Goal: Transaction & Acquisition: Purchase product/service

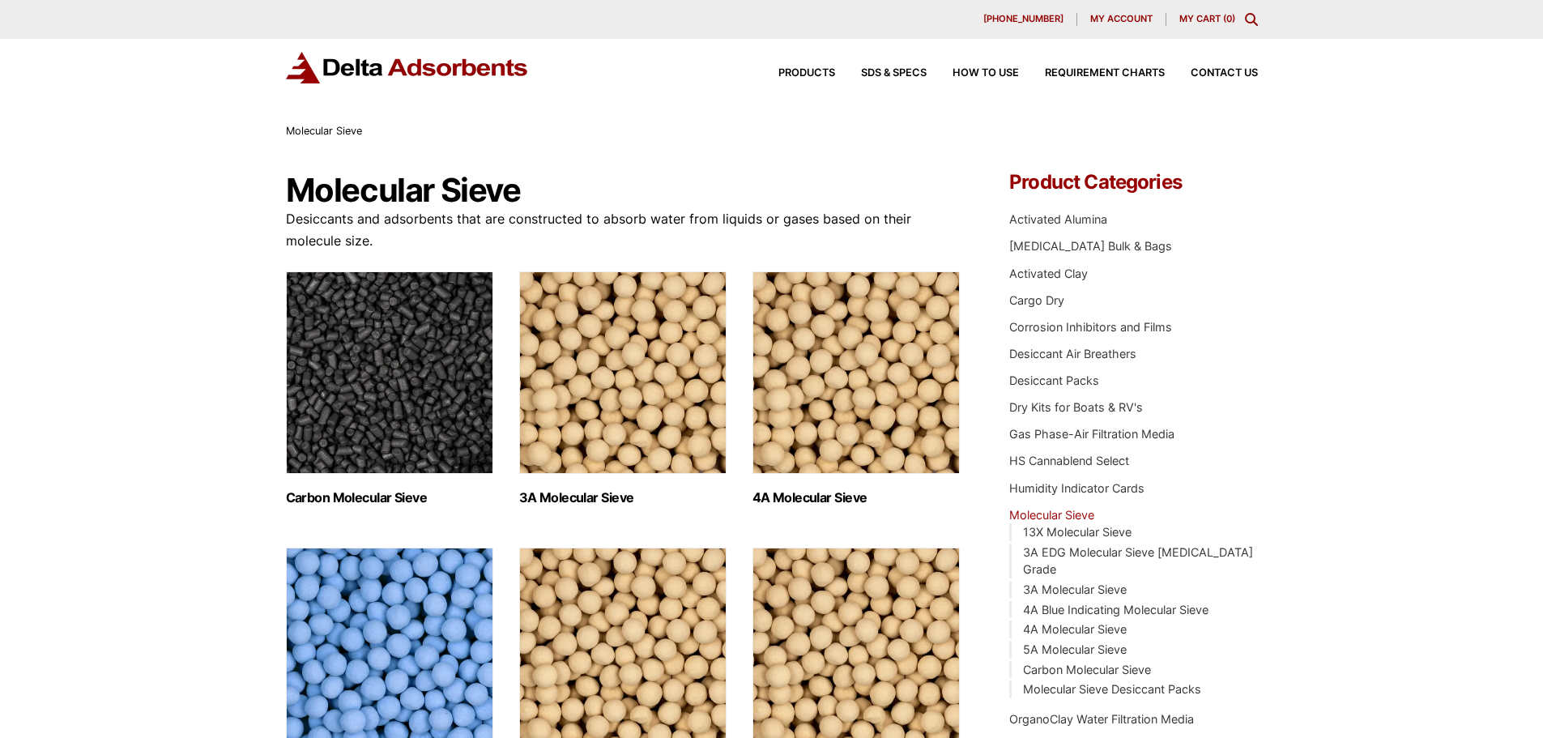
click at [1118, 18] on span "My account" at bounding box center [1121, 19] width 62 height 9
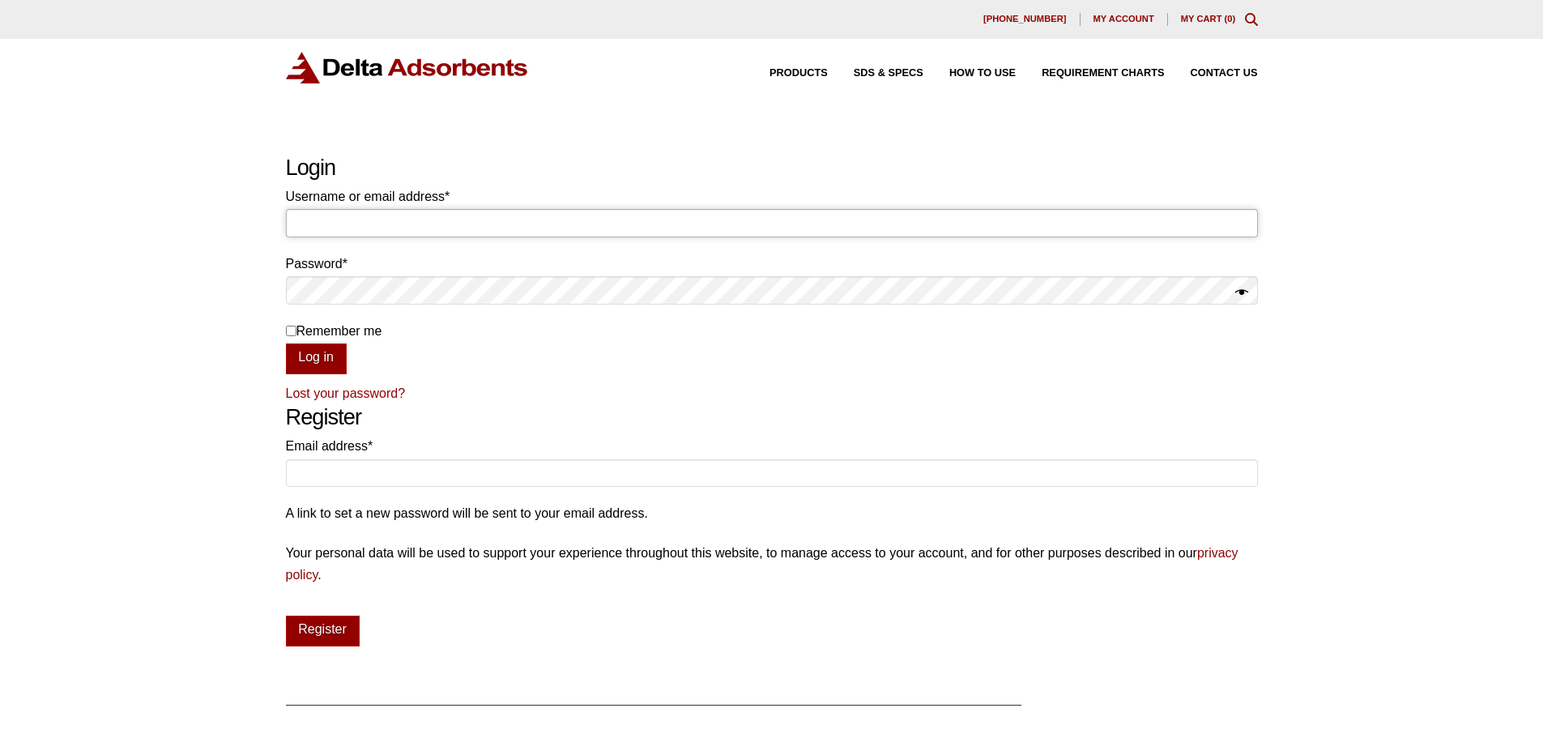
click at [386, 215] on input "Username or email address * Required" at bounding box center [772, 223] width 972 height 28
type input "[EMAIL_ADDRESS][DOMAIN_NAME]"
click at [286, 343] on button "Log in" at bounding box center [316, 358] width 61 height 31
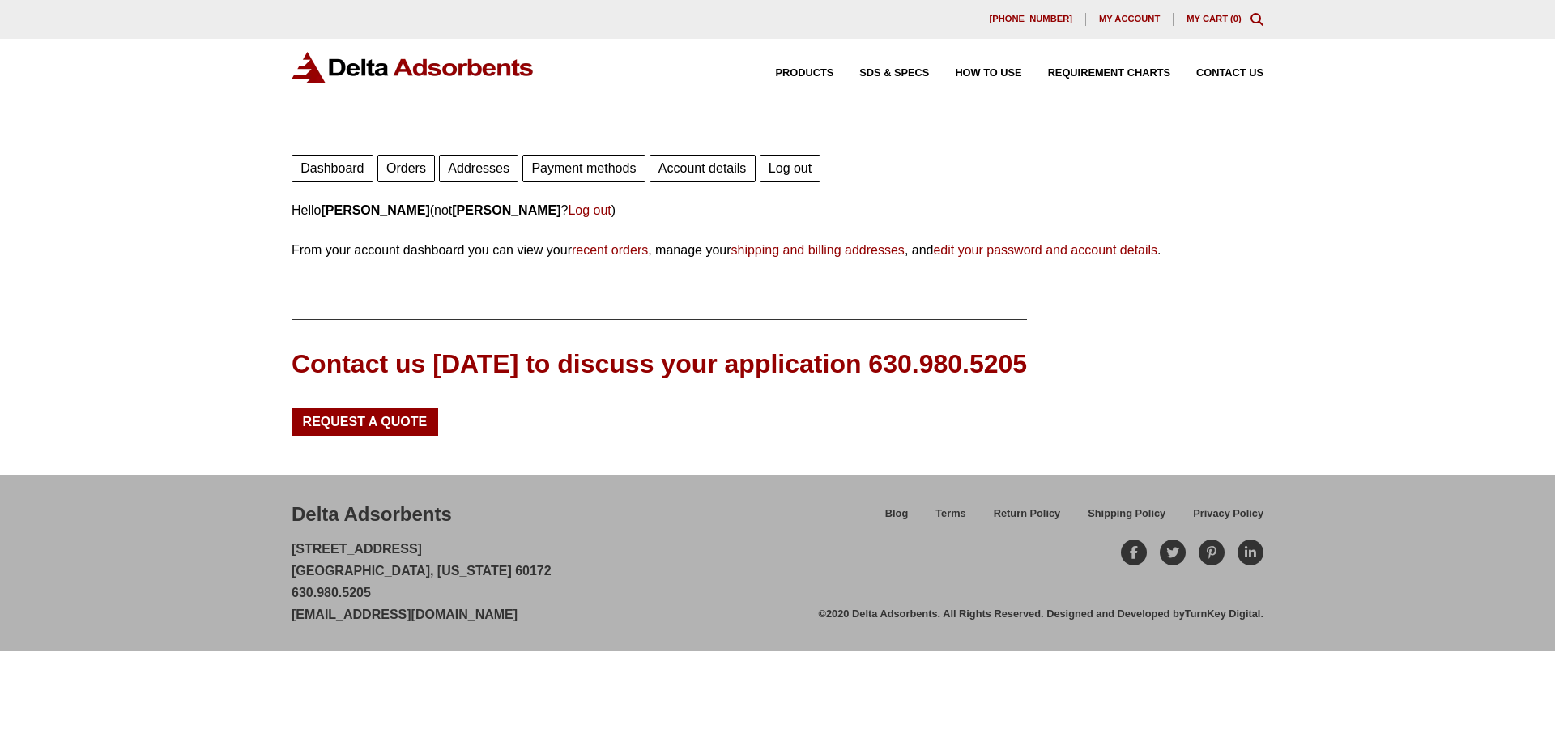
click at [381, 158] on link "Orders" at bounding box center [406, 169] width 58 height 28
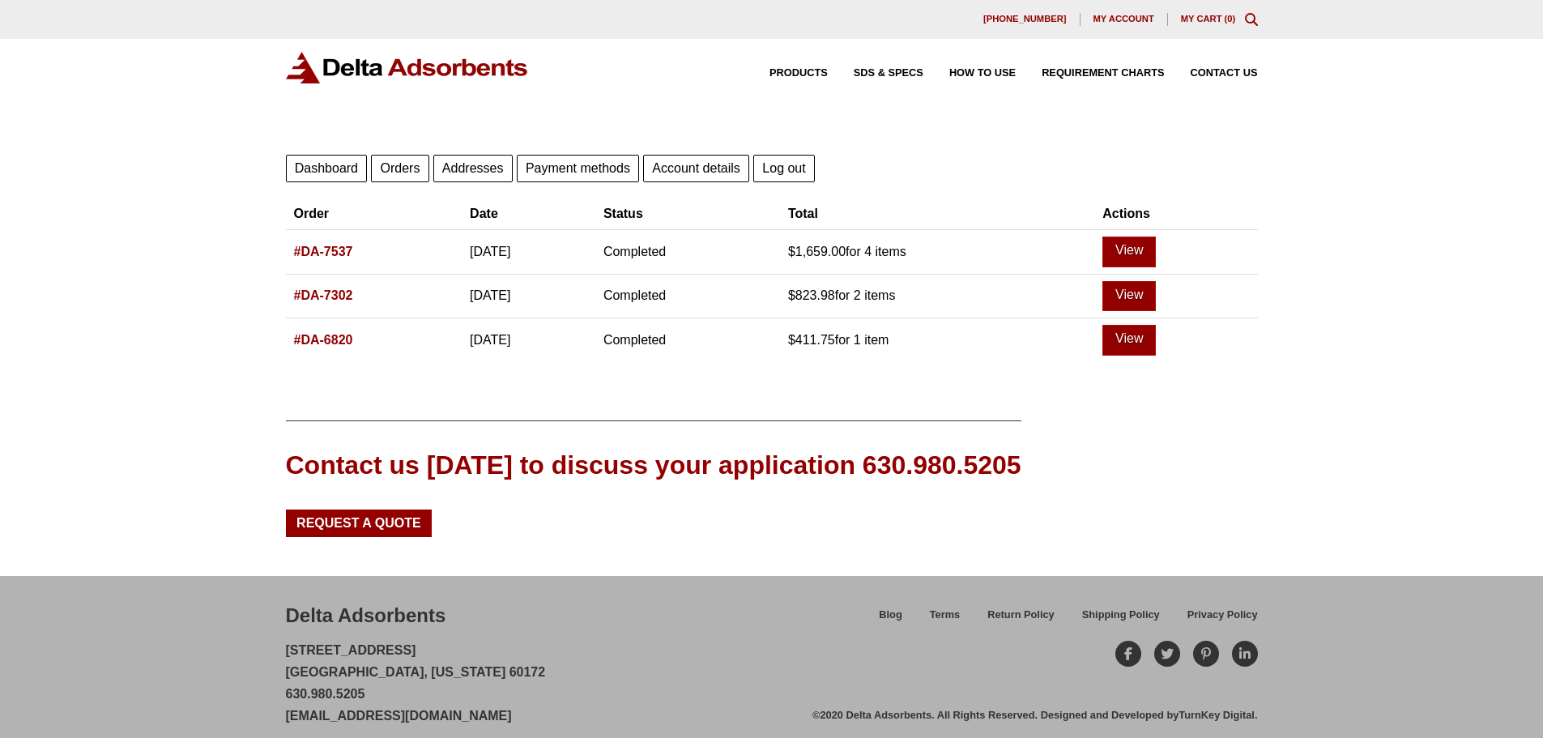
click at [344, 253] on link "#DA-7537" at bounding box center [323, 252] width 59 height 14
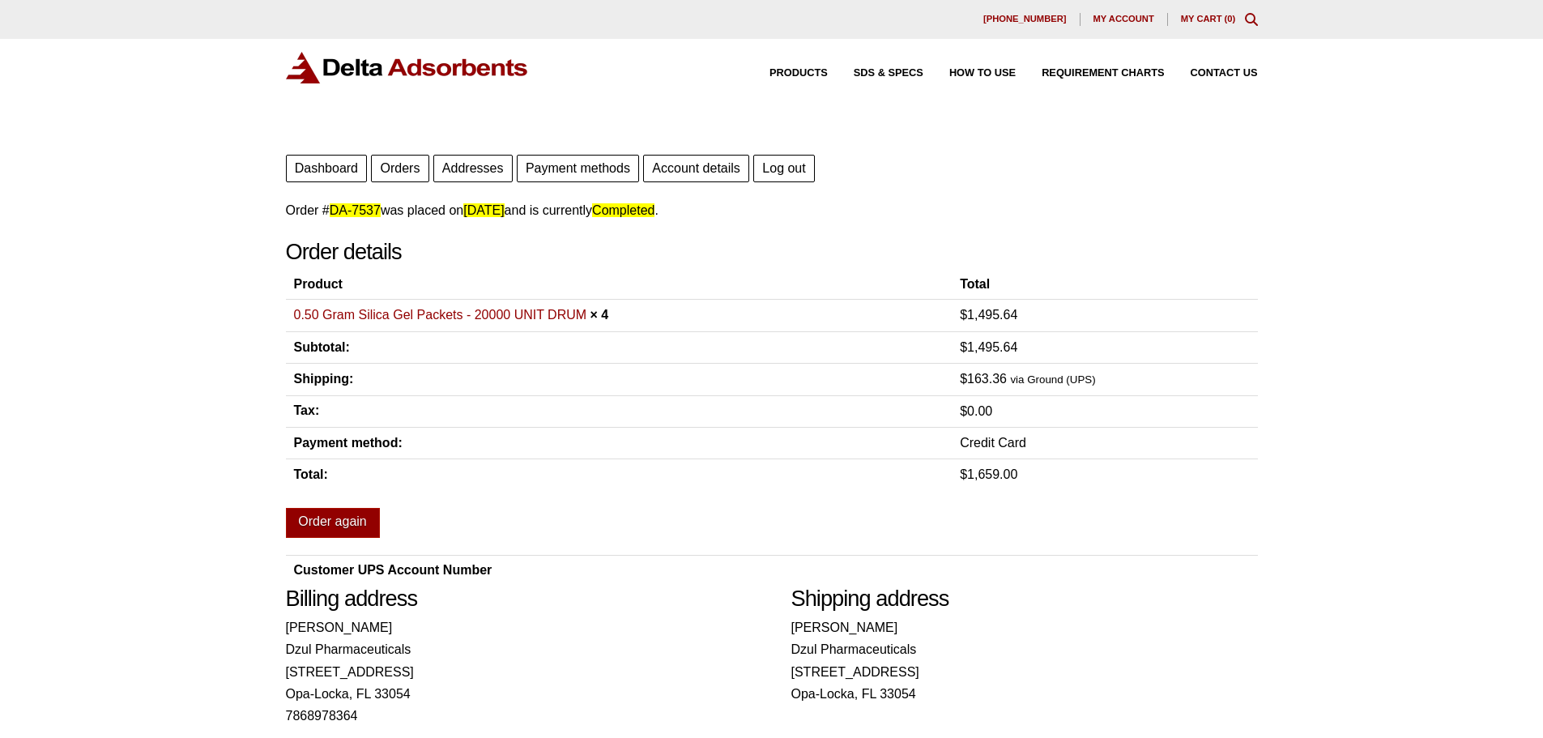
click at [369, 317] on link "0.50 Gram Silica Gel Packets - 20000 UNIT DRUM" at bounding box center [440, 315] width 293 height 14
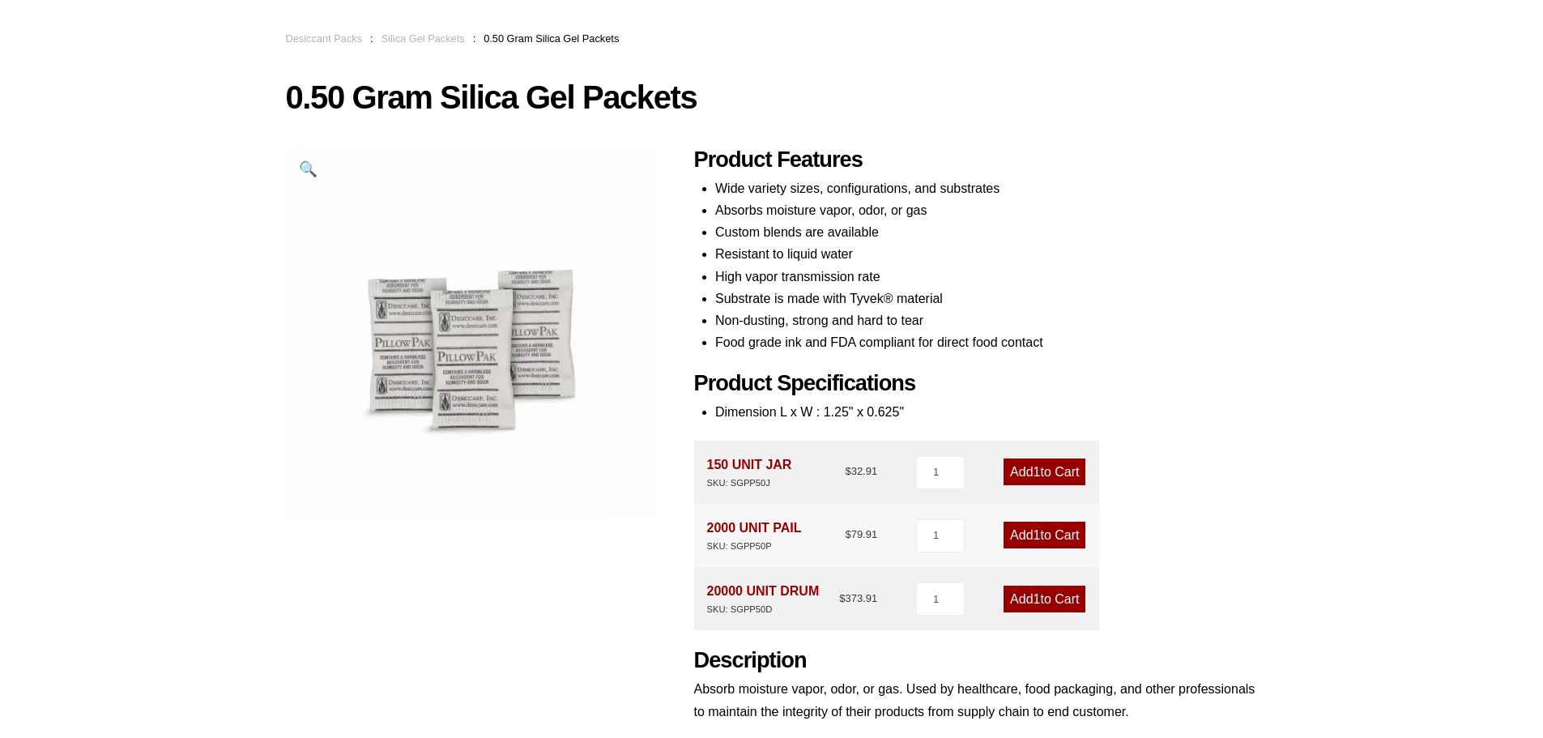
scroll to position [162, 0]
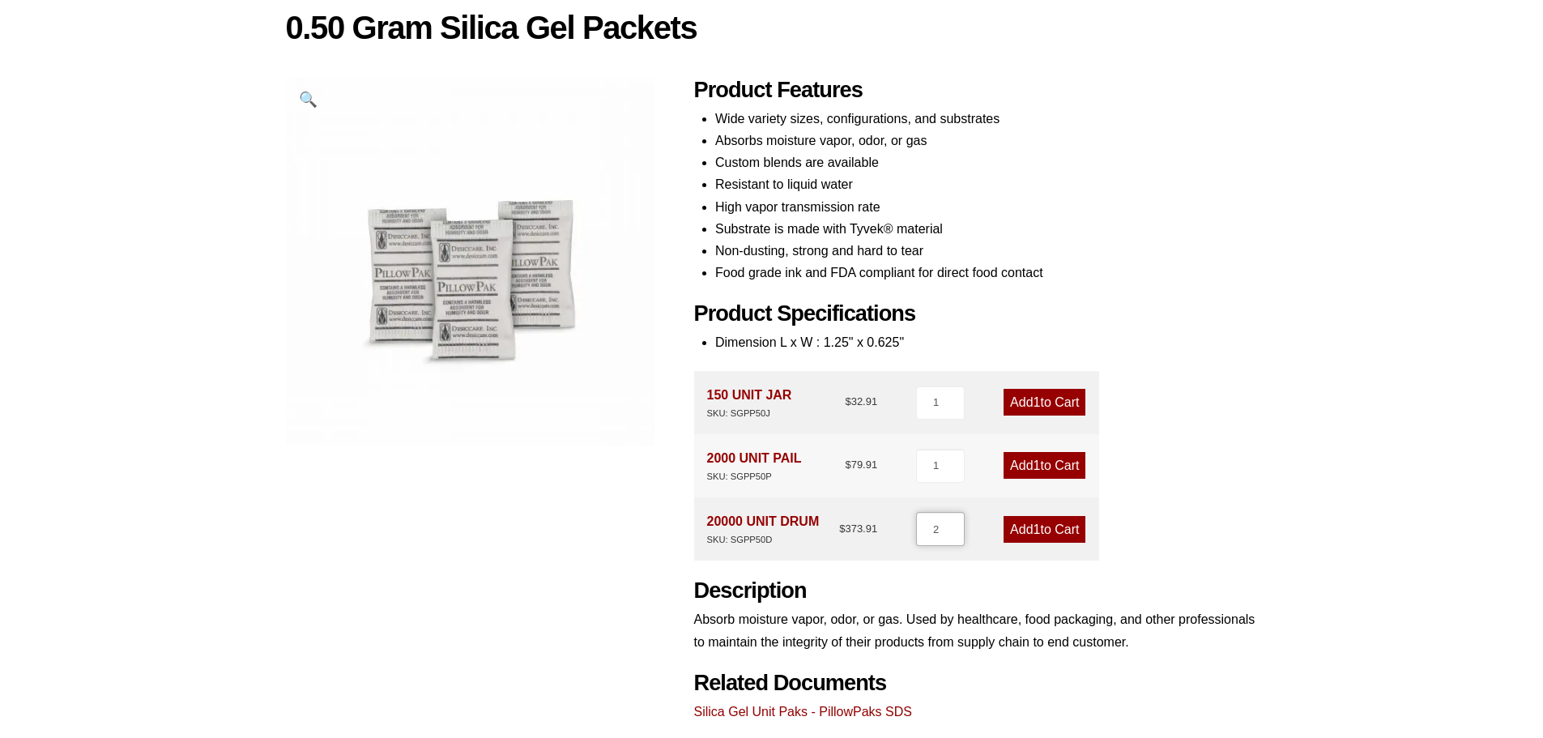
click at [949, 525] on input "2" at bounding box center [940, 529] width 49 height 34
click at [949, 525] on input "3" at bounding box center [940, 529] width 49 height 34
click at [949, 525] on input "4" at bounding box center [940, 529] width 49 height 34
click at [949, 525] on input "5" at bounding box center [940, 529] width 49 height 34
type input "6"
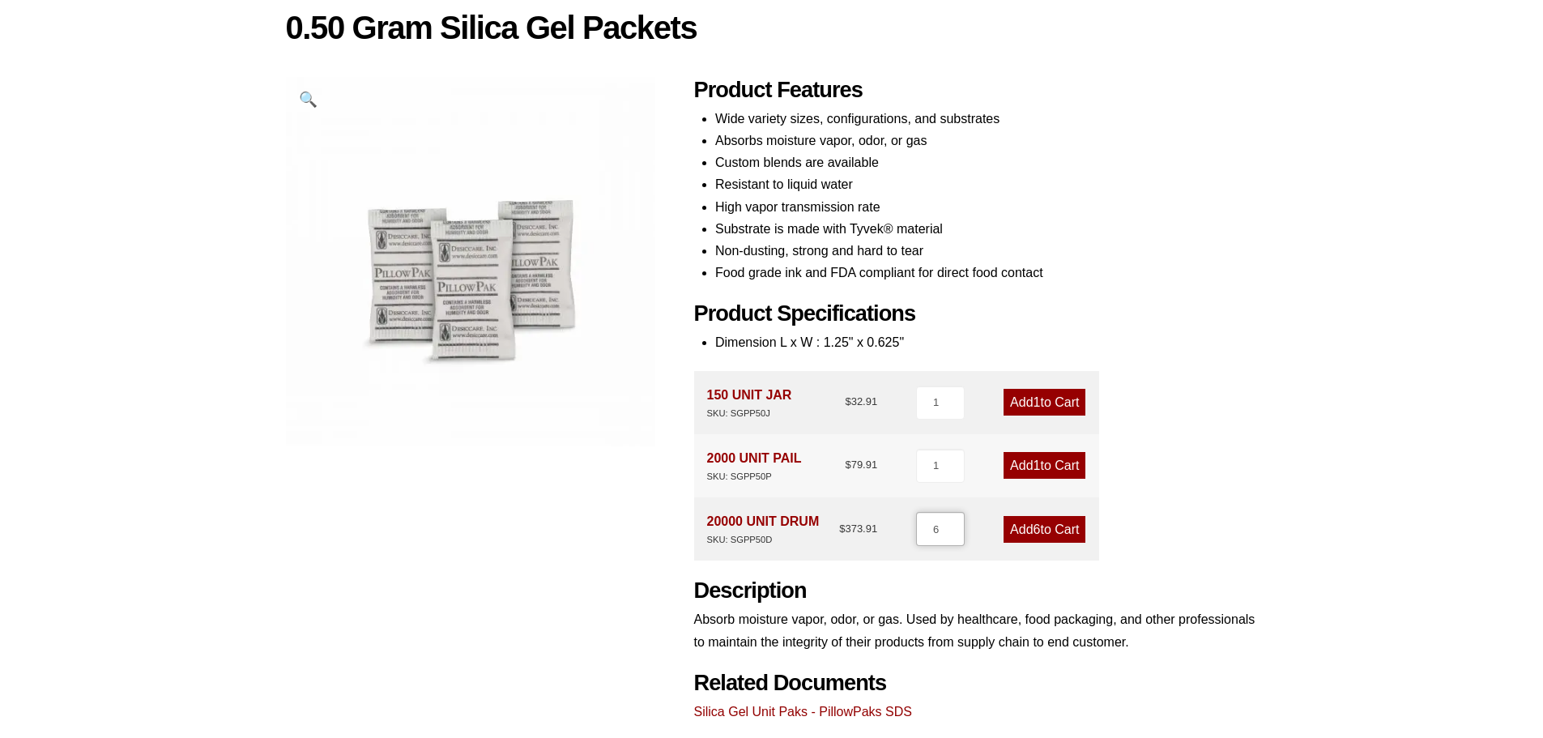
click at [949, 525] on input "6" at bounding box center [940, 529] width 49 height 34
click at [1048, 530] on link "Add 6 to Cart" at bounding box center [1044, 529] width 82 height 27
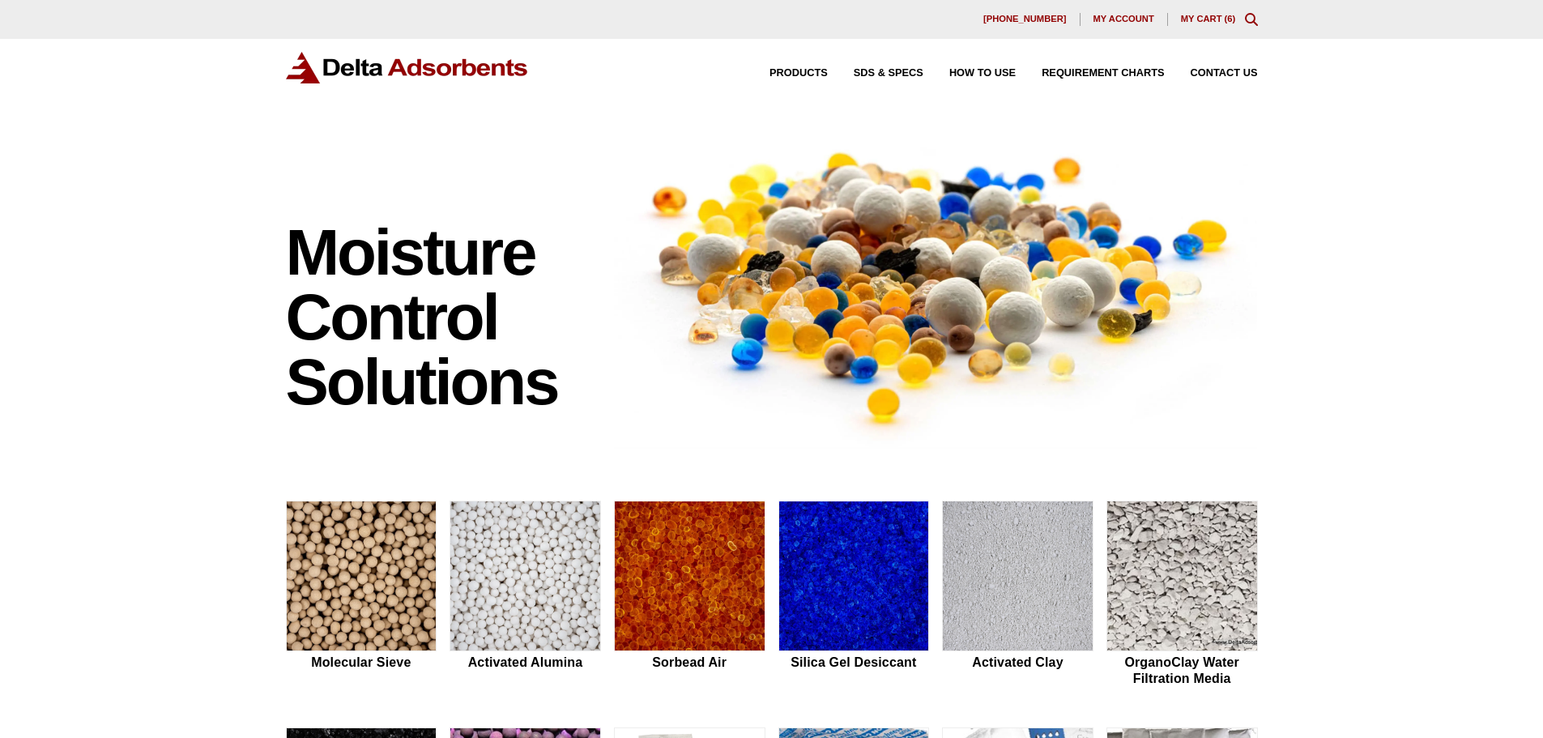
click at [1198, 17] on link "My Cart ( 6 )" at bounding box center [1208, 19] width 55 height 10
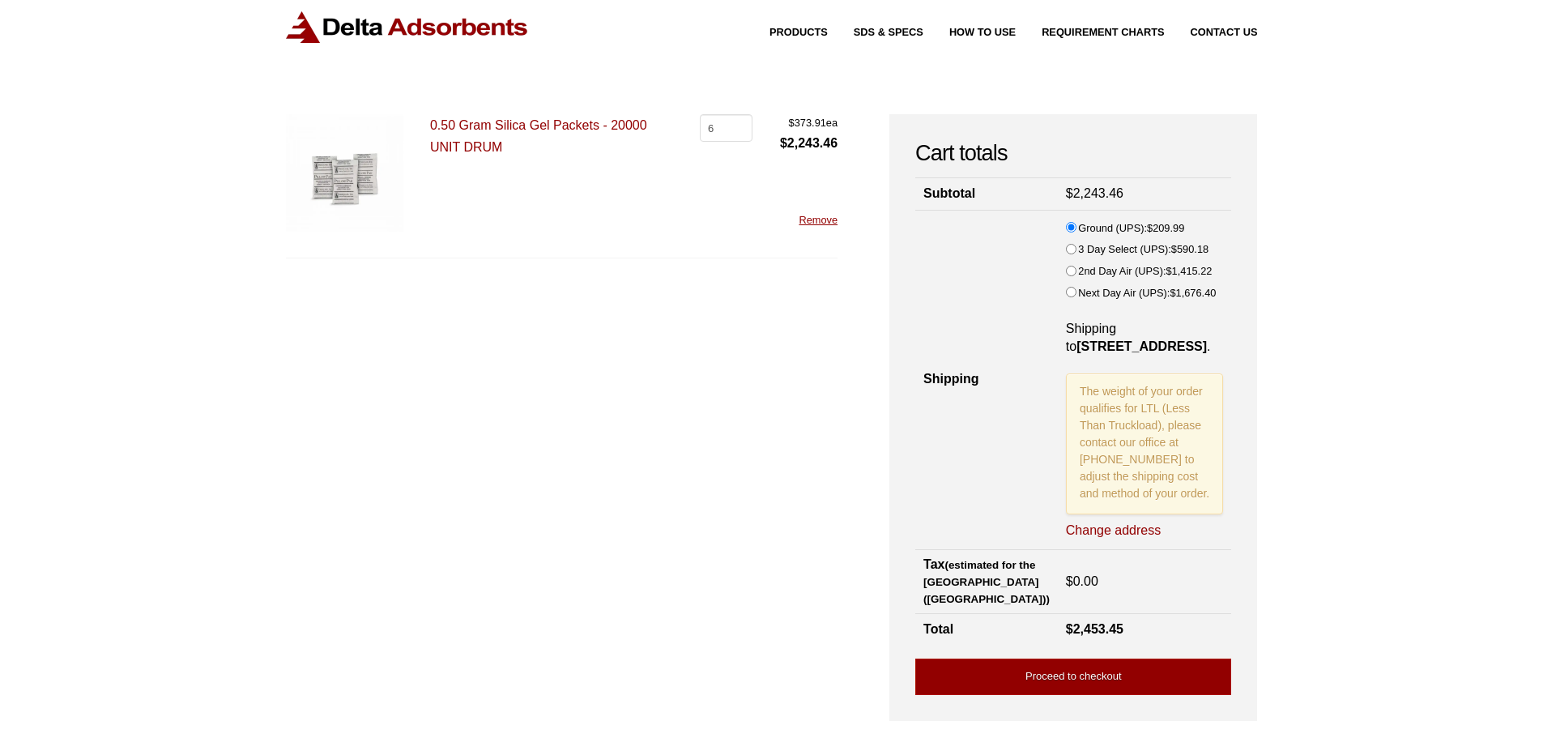
scroll to position [81, 0]
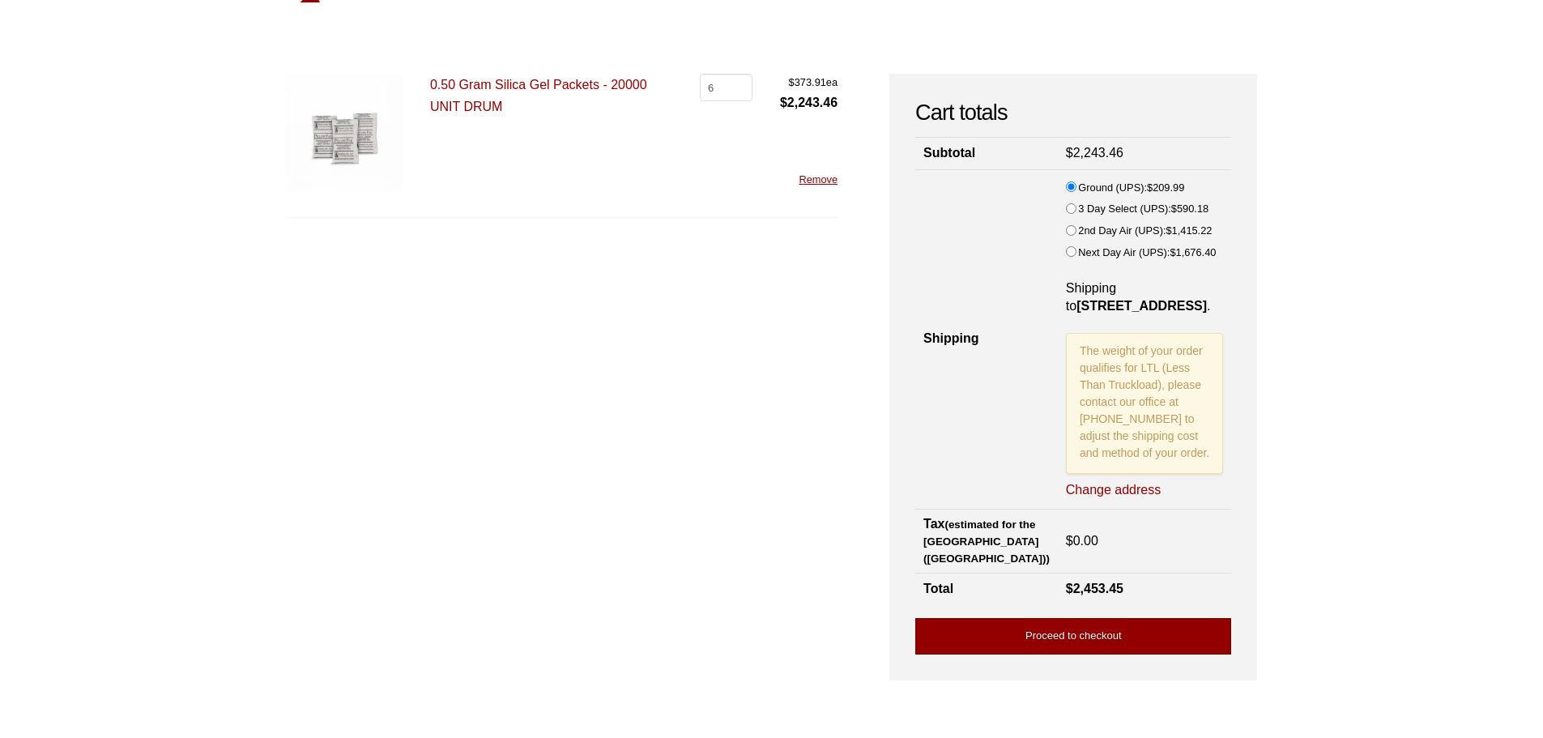
click at [1067, 620] on link "Proceed to checkout" at bounding box center [1073, 636] width 316 height 36
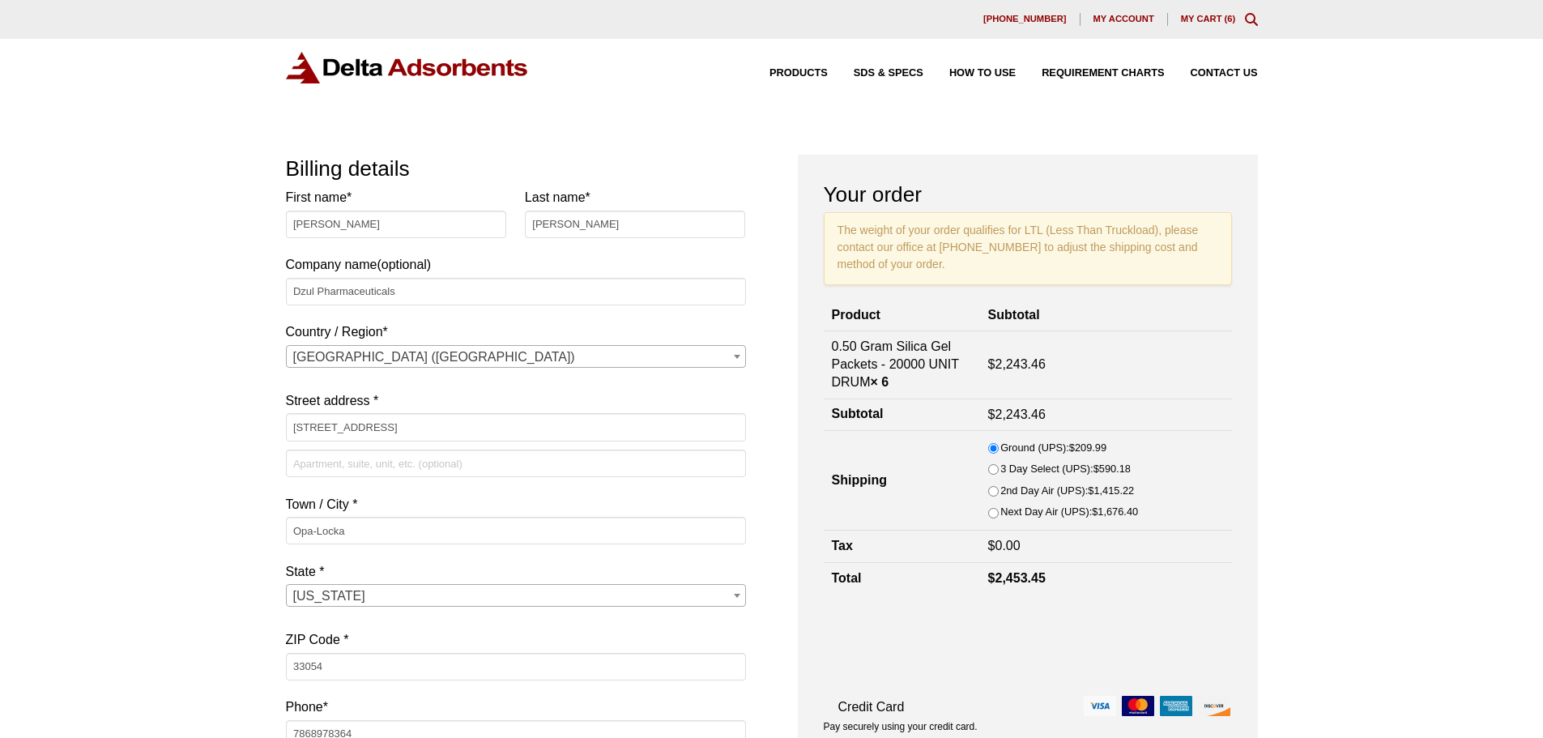
select select "FL"
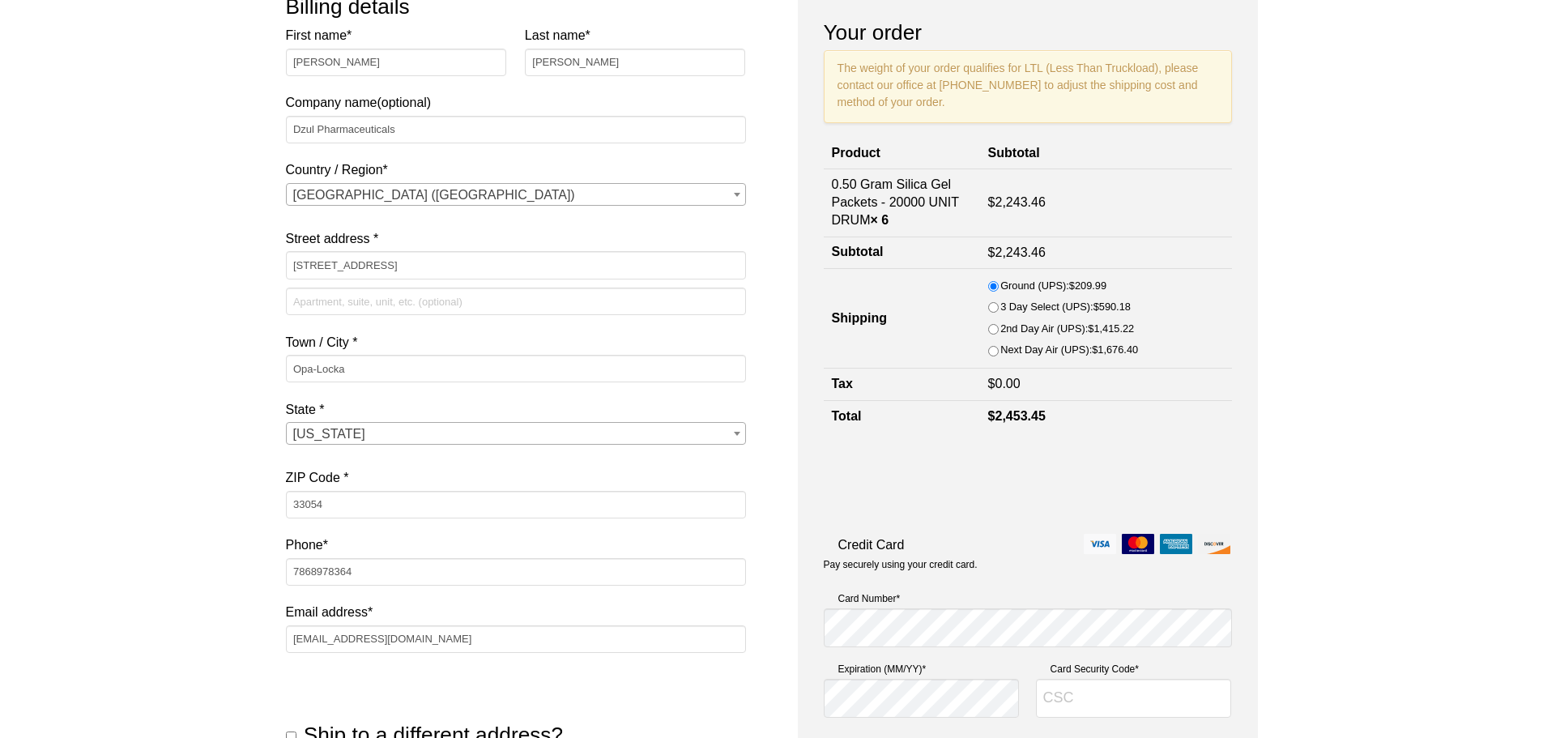
scroll to position [324, 0]
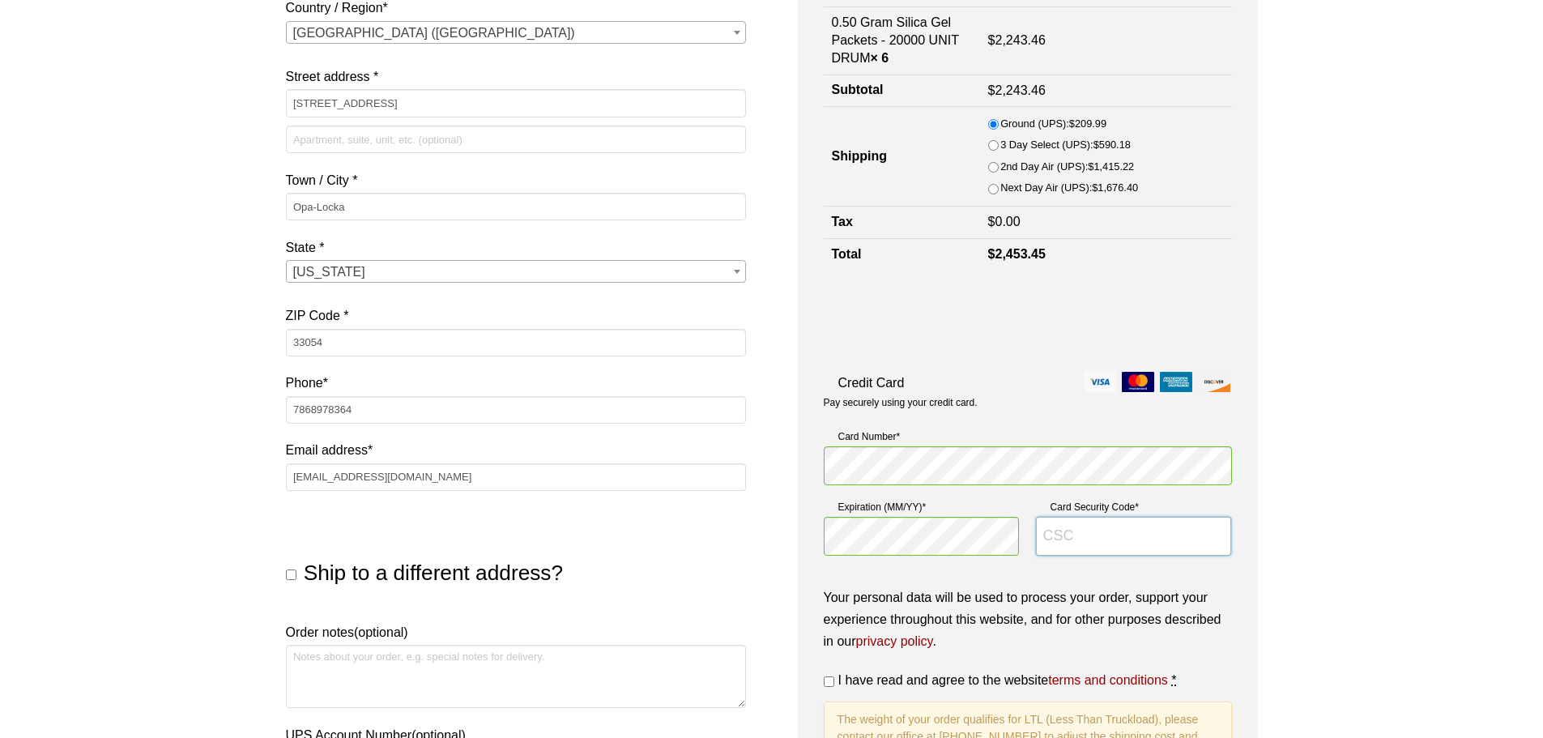
click at [1151, 531] on input "Card Security Code *" at bounding box center [1134, 536] width 196 height 39
type input "2540"
click at [1425, 571] on div "Our website has detected that you are using an outdated browser that will preve…" at bounding box center [771, 456] width 1543 height 1560
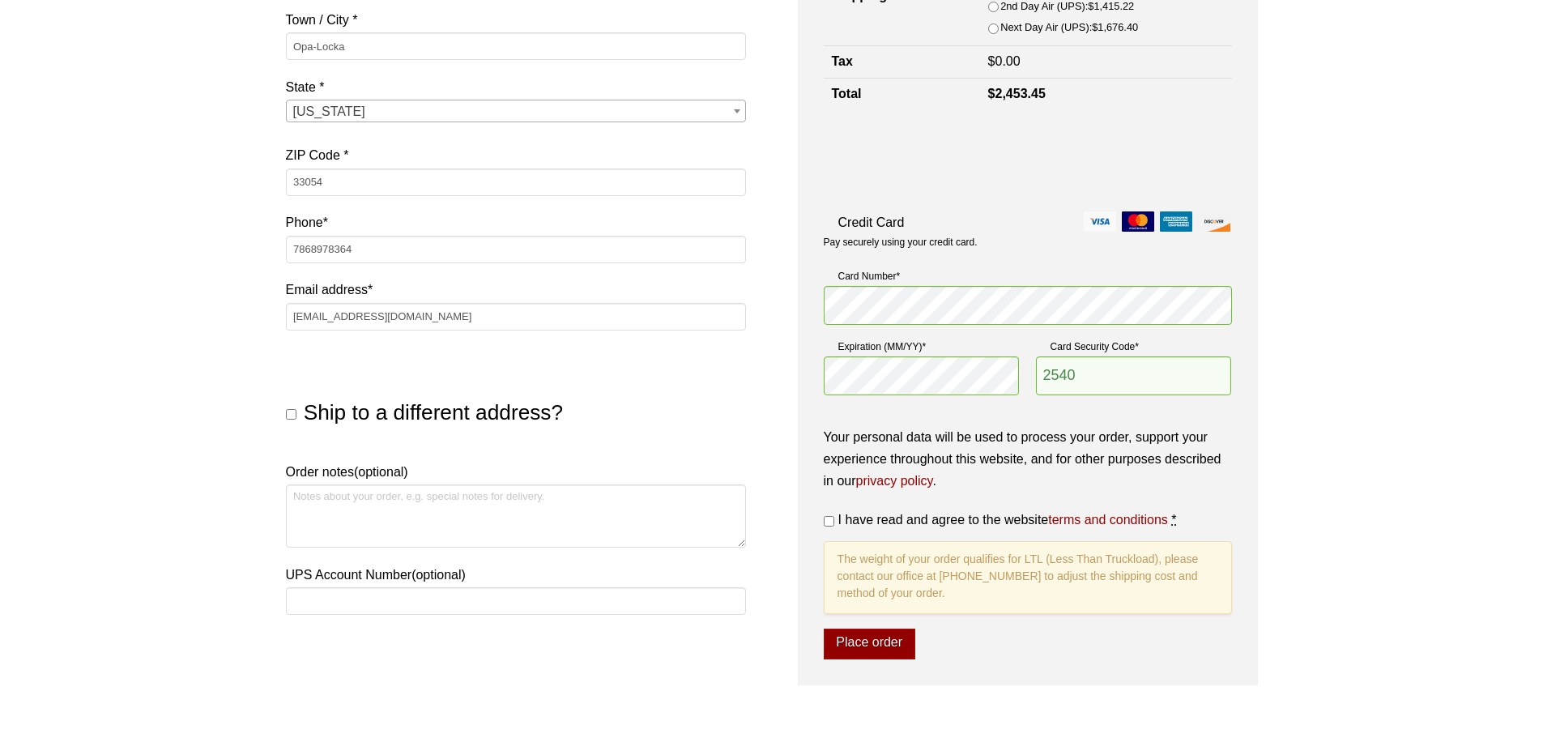
scroll to position [486, 0]
click at [833, 518] on input "I have read and agree to the website terms and conditions *" at bounding box center [829, 519] width 11 height 11
checkbox input "true"
click at [844, 643] on button "Place order" at bounding box center [870, 642] width 92 height 31
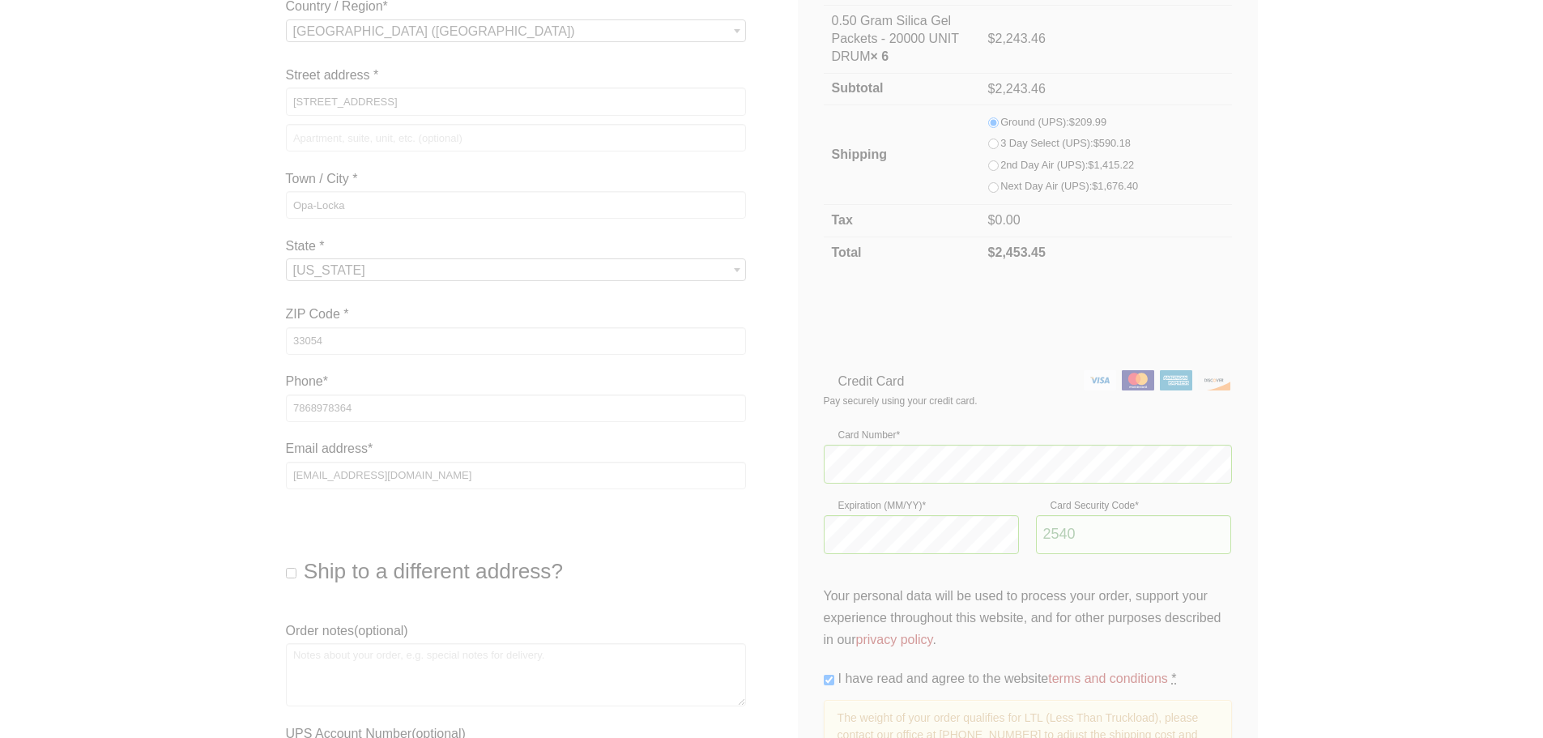
scroll to position [324, 0]
